Goal: Ask a question

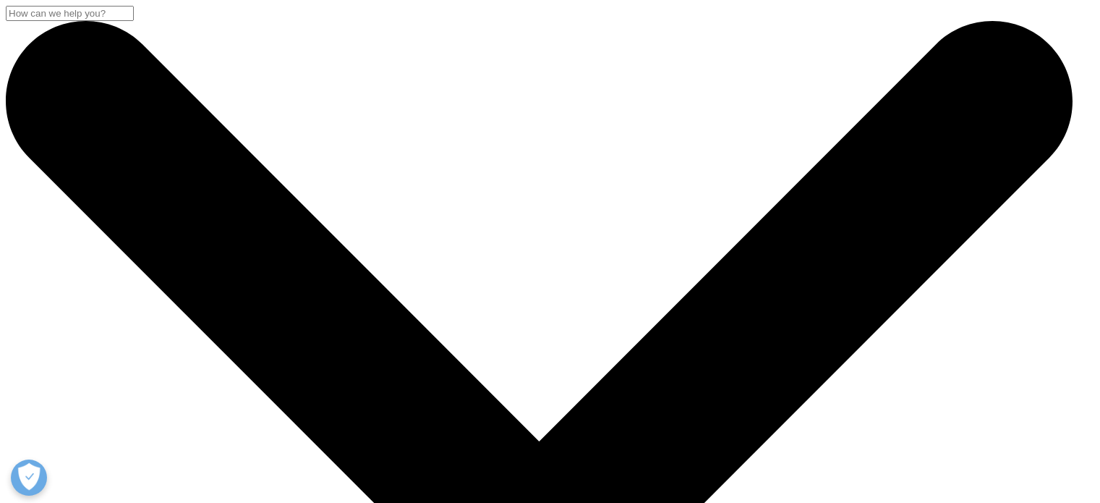
select select "Sales"
select select "Data and Insights"
select select "[GEOGRAPHIC_DATA]"
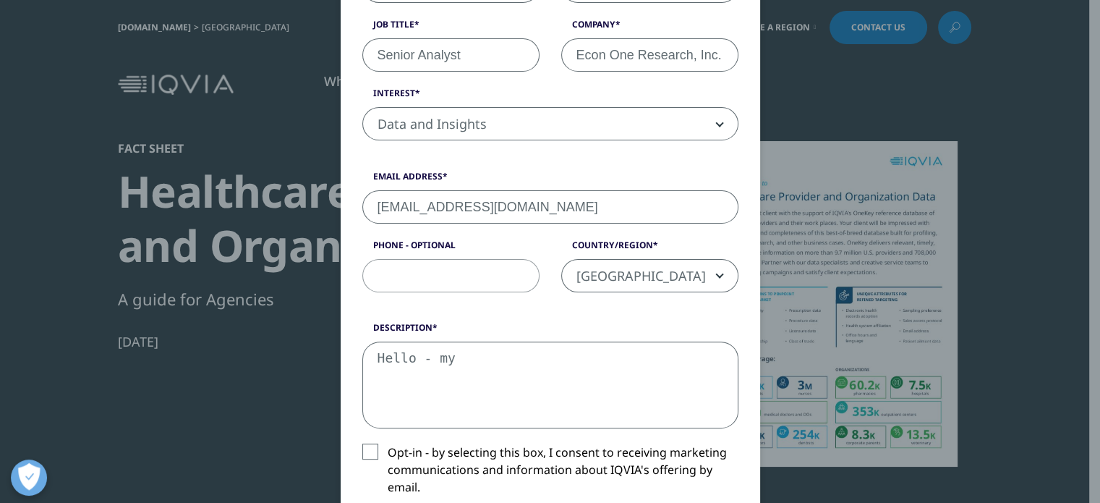
click at [469, 363] on textarea "Hello - my" at bounding box center [550, 384] width 376 height 87
click at [438, 358] on textarea "Hello - my" at bounding box center [550, 384] width 376 height 87
click at [430, 350] on textarea "Hello - my" at bounding box center [550, 384] width 376 height 87
click at [436, 356] on textarea "Hello - my" at bounding box center [550, 384] width 376 height 87
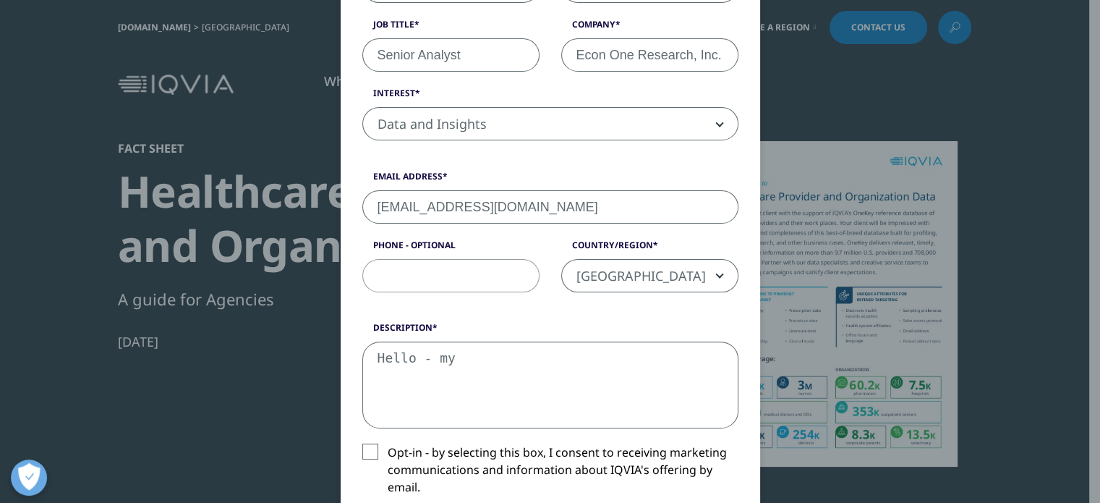
click at [438, 356] on textarea "Hello - my" at bounding box center [550, 384] width 376 height 87
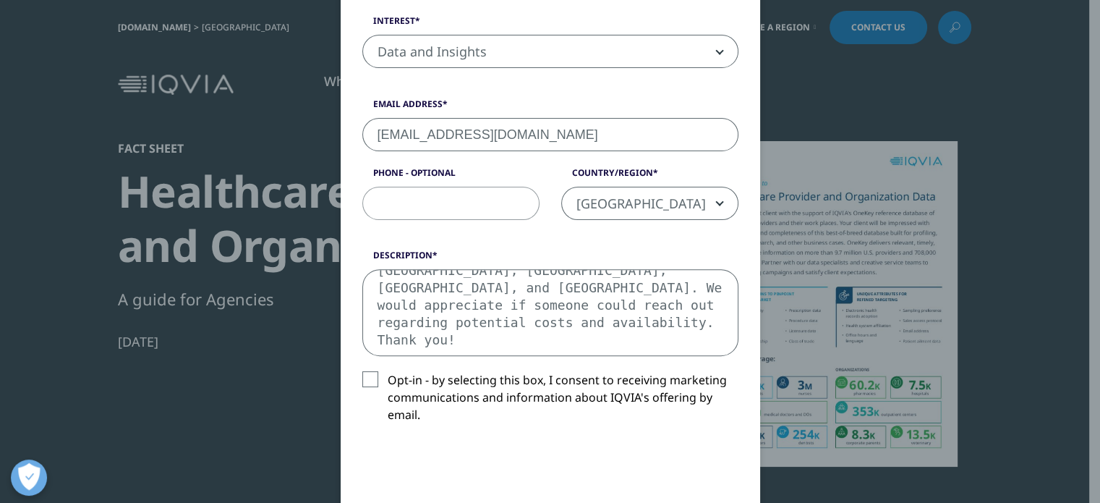
scroll to position [506, 0]
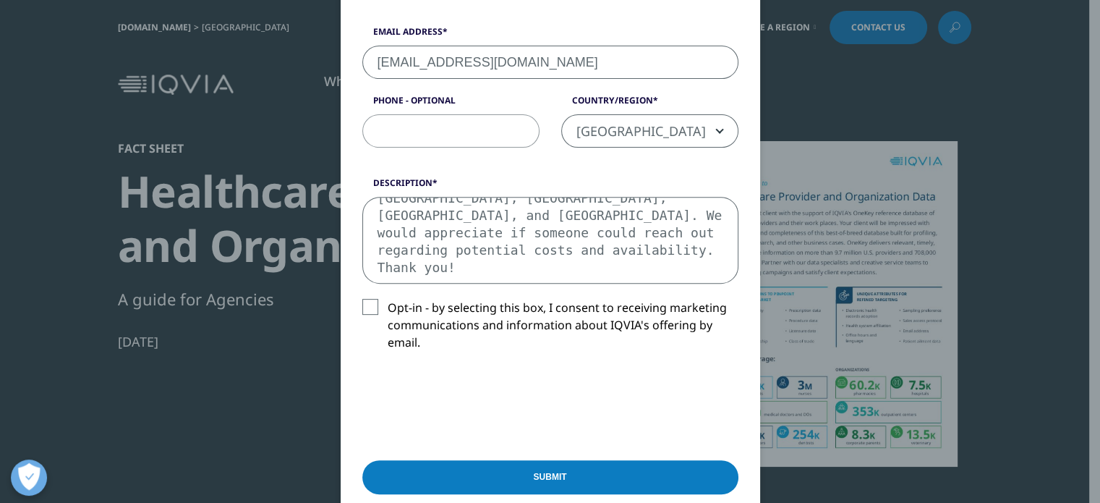
type textarea "Hello - My name is [PERSON_NAME] and I am a Senior Analyst with the economic co…"
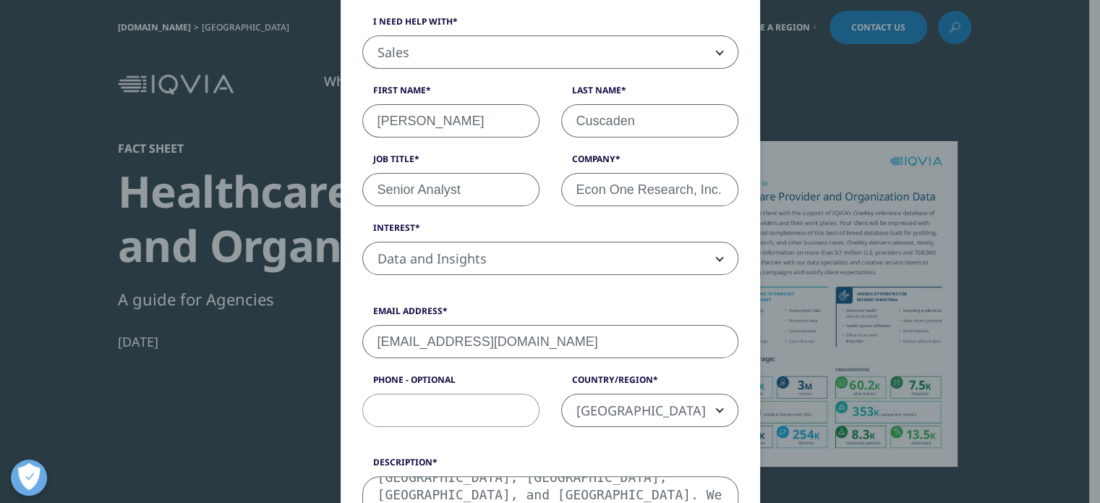
scroll to position [0, 0]
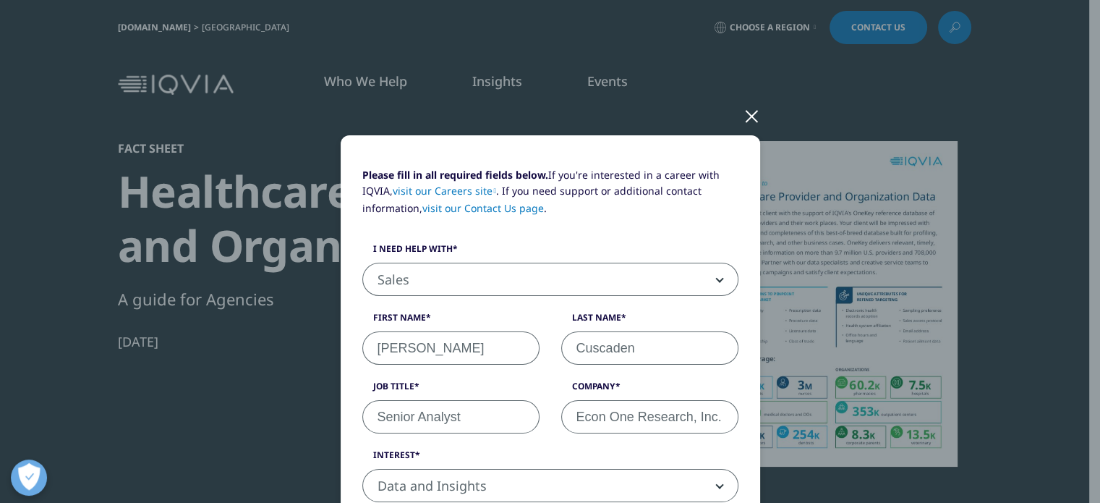
drag, startPoint x: 747, startPoint y: 109, endPoint x: 735, endPoint y: 111, distance: 11.7
click at [747, 109] on div at bounding box center [752, 116] width 17 height 40
